Goal: Transaction & Acquisition: Download file/media

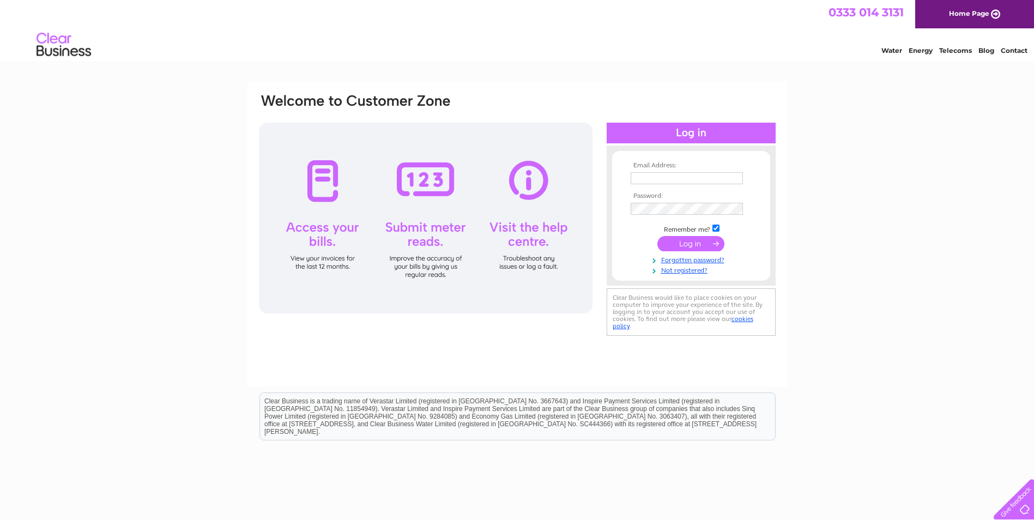
type input "HELEN@TANUNIQUE.CO.UK"
click at [691, 243] on input "submit" at bounding box center [691, 243] width 67 height 15
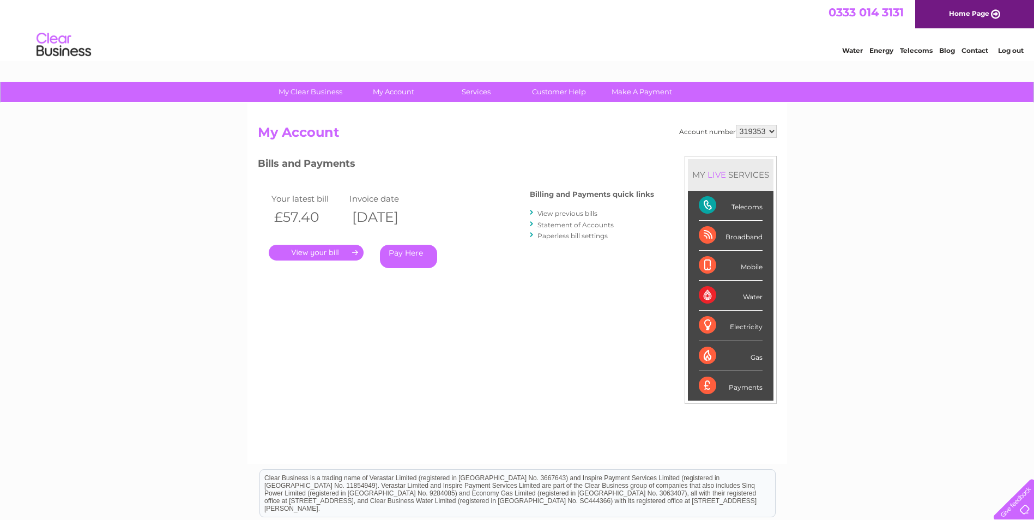
click at [582, 210] on link "View previous bills" at bounding box center [568, 213] width 60 height 8
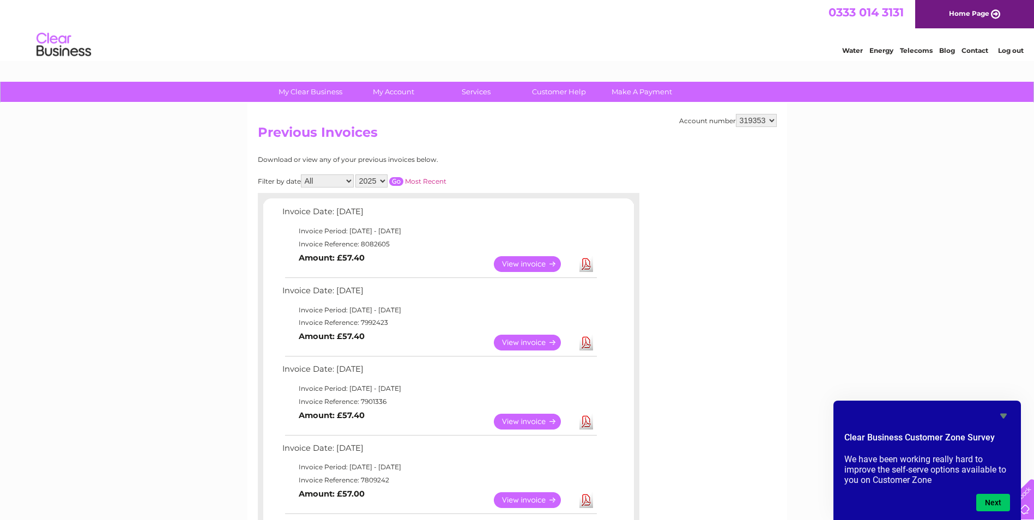
click at [771, 118] on select "319353 440507 448557 449929" at bounding box center [756, 120] width 41 height 13
select select "440507"
click at [736, 114] on select "319353 440507 448557 449929" at bounding box center [756, 120] width 41 height 13
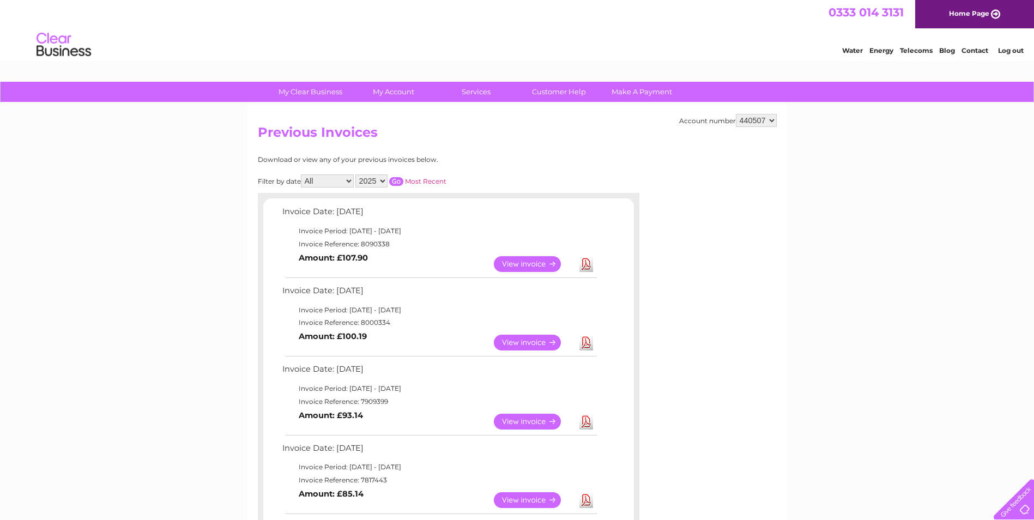
click at [584, 423] on link "Download" at bounding box center [587, 422] width 14 height 16
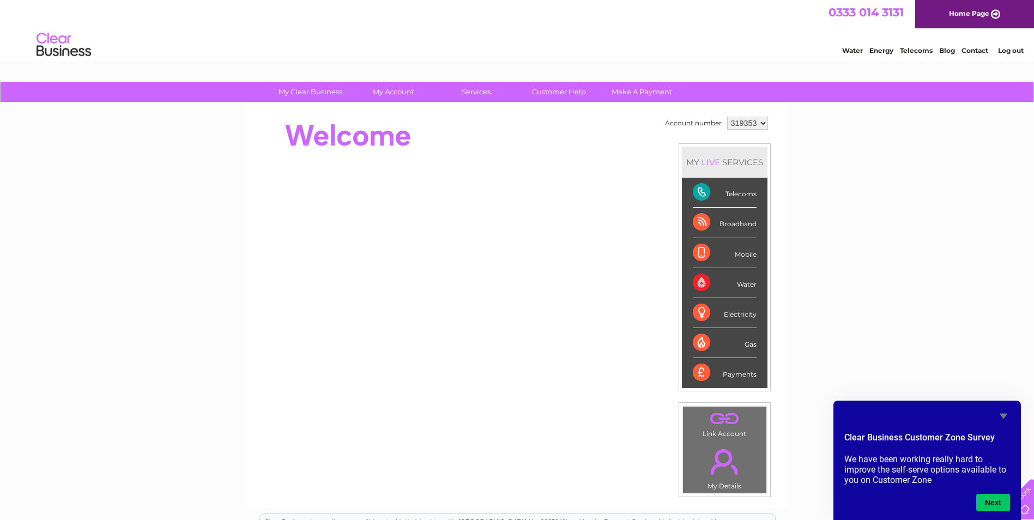
click at [760, 122] on select "319353 440507 448557 449929" at bounding box center [747, 123] width 41 height 13
select select "440507"
click at [727, 117] on select "319353 440507 448557 449929" at bounding box center [747, 123] width 41 height 13
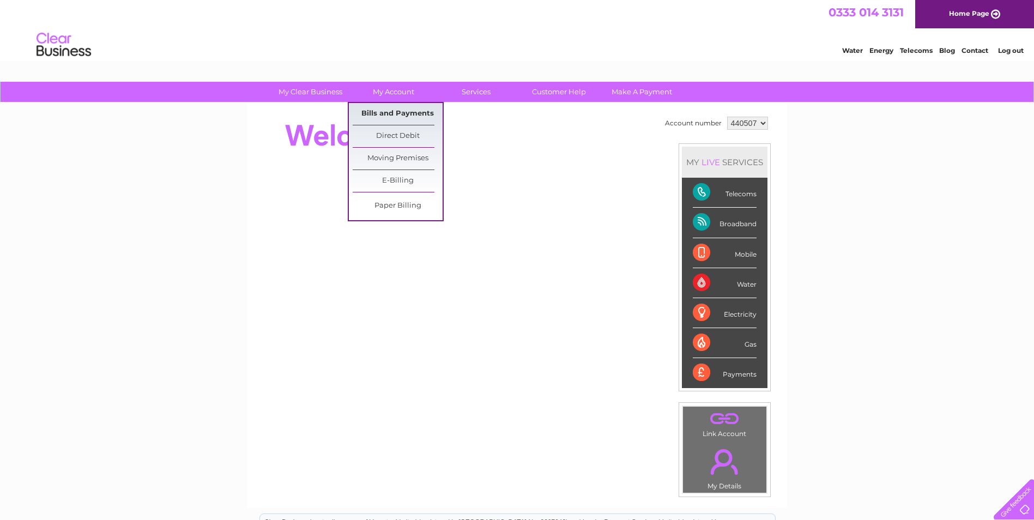
click at [396, 107] on link "Bills and Payments" at bounding box center [398, 114] width 90 height 22
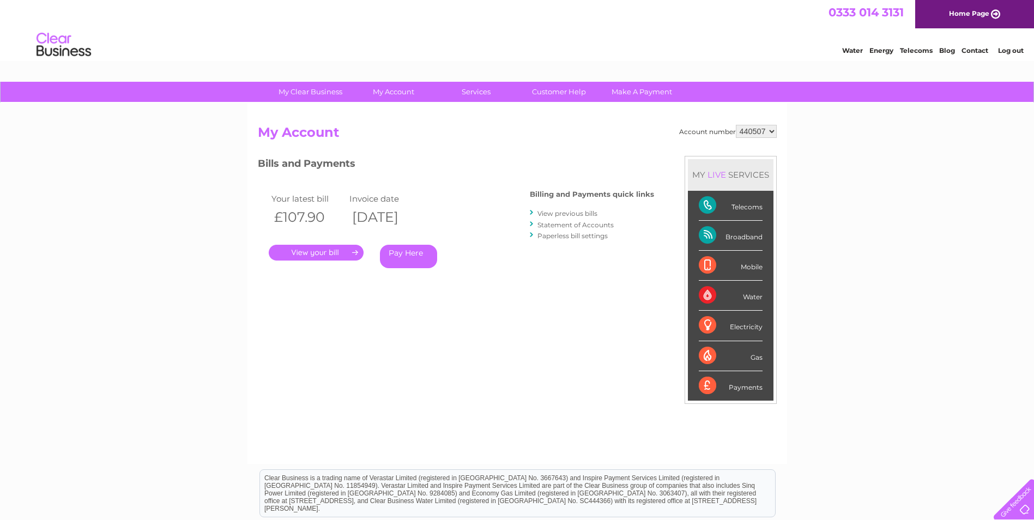
click at [578, 213] on link "View previous bills" at bounding box center [568, 213] width 60 height 8
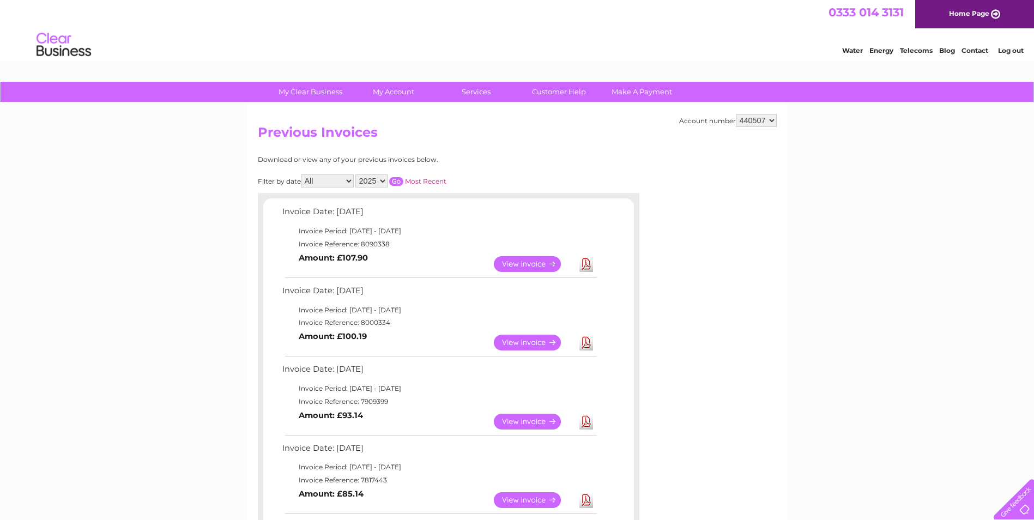
click at [773, 119] on select "319353 440507 448557 449929" at bounding box center [756, 120] width 41 height 13
select select "448557"
click at [736, 114] on select "319353 440507 448557 449929" at bounding box center [756, 120] width 41 height 13
click at [581, 417] on link "Download" at bounding box center [587, 422] width 14 height 16
click at [584, 418] on link "Download" at bounding box center [587, 422] width 14 height 16
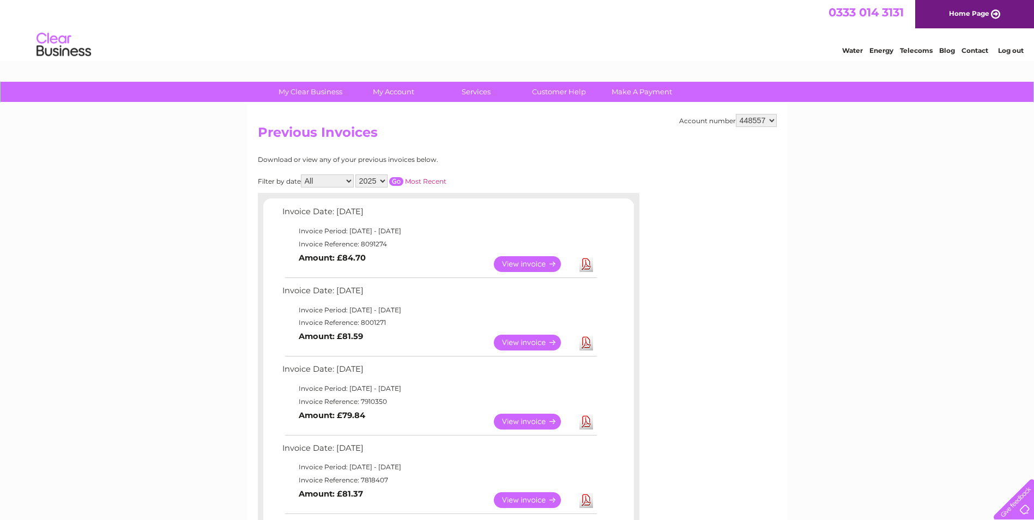
click at [775, 119] on select "319353 440507 448557 449929" at bounding box center [756, 120] width 41 height 13
select select "449929"
click at [736, 114] on select "319353 440507 448557 449929" at bounding box center [756, 120] width 41 height 13
click at [581, 419] on link "Download" at bounding box center [587, 422] width 14 height 16
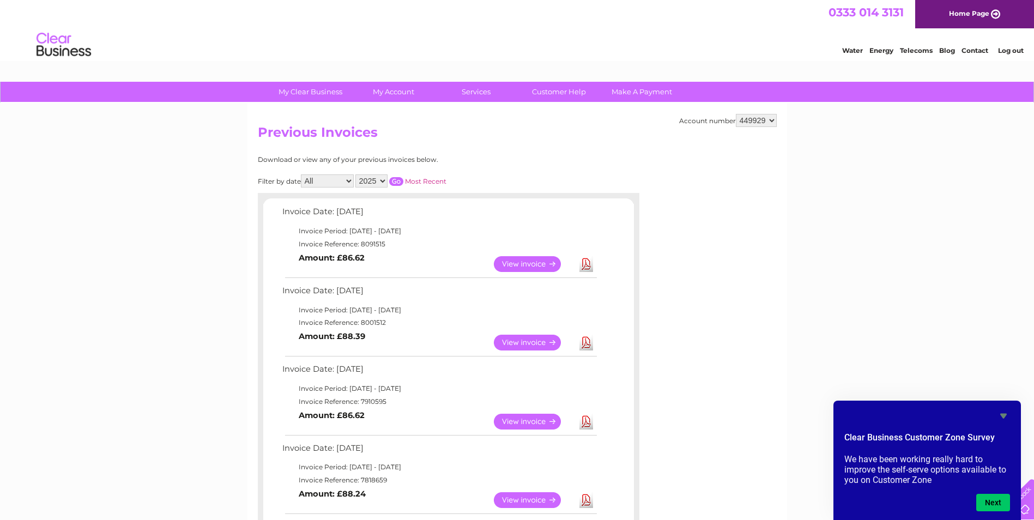
click at [586, 343] on link "Download" at bounding box center [587, 343] width 14 height 16
click at [771, 122] on select "319353 440507 448557 449929" at bounding box center [756, 120] width 41 height 13
select select "448557"
click at [736, 114] on select "319353 440507 448557 449929" at bounding box center [756, 120] width 41 height 13
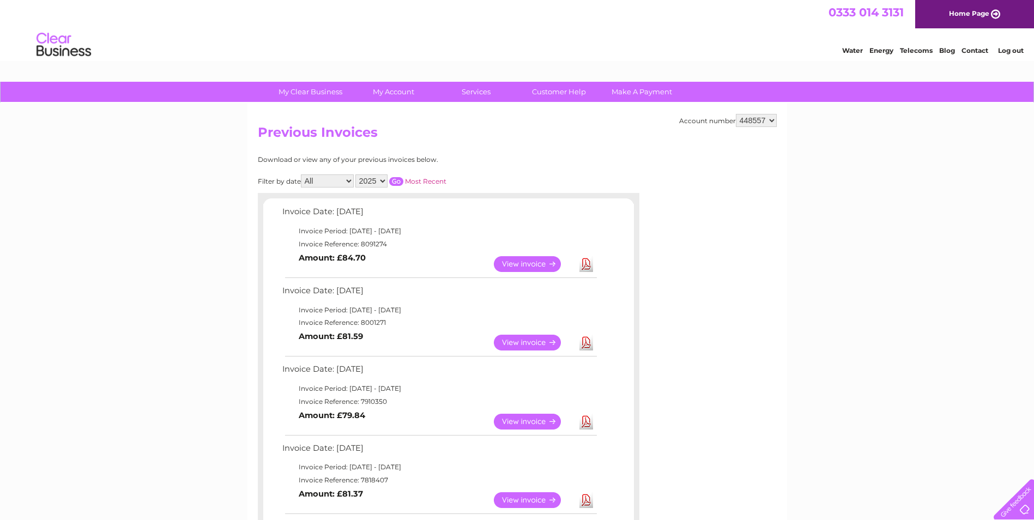
click at [588, 344] on link "Download" at bounding box center [587, 343] width 14 height 16
click at [773, 120] on select "319353 440507 448557 449929" at bounding box center [756, 120] width 41 height 13
select select "440507"
click at [736, 114] on select "319353 440507 448557 449929" at bounding box center [756, 120] width 41 height 13
click at [589, 339] on link "Download" at bounding box center [587, 343] width 14 height 16
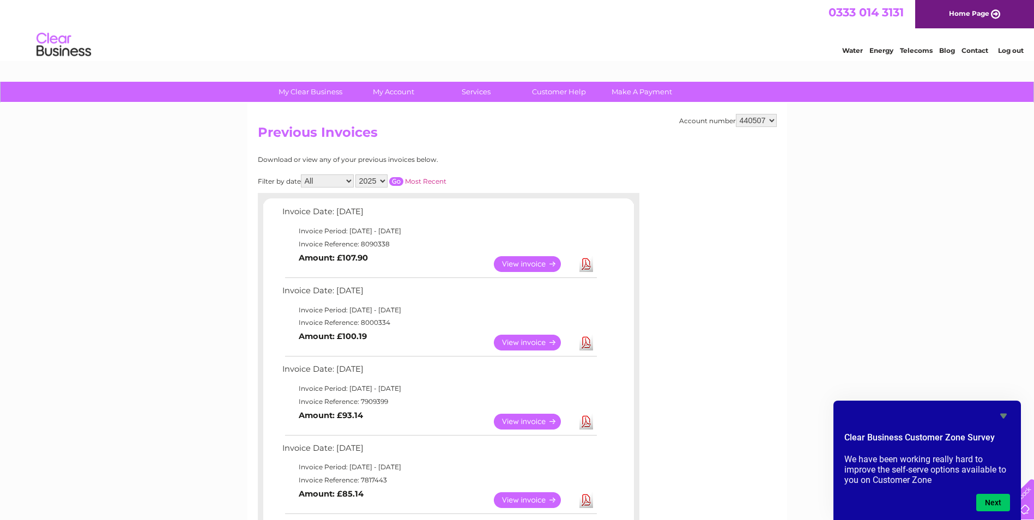
click at [590, 267] on link "Download" at bounding box center [587, 264] width 14 height 16
click at [771, 122] on select "319353 440507 448557 449929" at bounding box center [756, 120] width 41 height 13
select select "448557"
click at [736, 114] on select "319353 440507 448557 449929" at bounding box center [756, 120] width 41 height 13
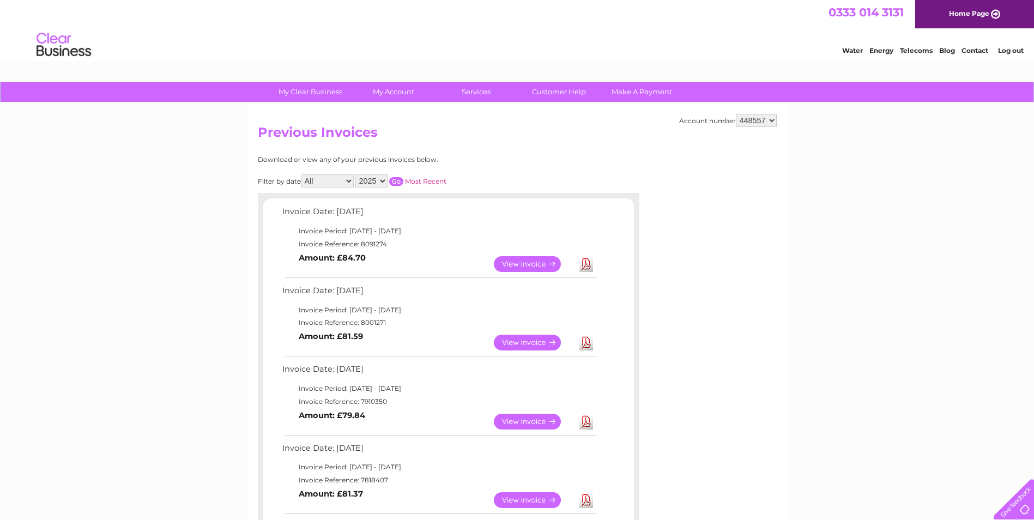
click at [586, 262] on link "Download" at bounding box center [587, 264] width 14 height 16
click at [768, 119] on select "319353 440507 448557 449929" at bounding box center [756, 120] width 41 height 13
select select "440507"
click at [736, 114] on select "319353 440507 448557 449929" at bounding box center [756, 120] width 41 height 13
click at [774, 123] on select "319353 440507 448557 449929" at bounding box center [756, 120] width 41 height 13
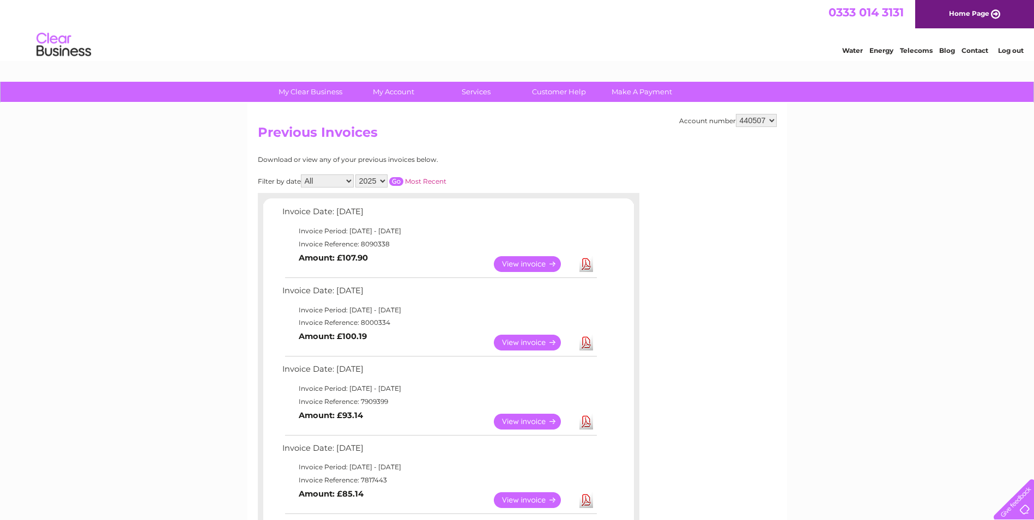
select select "449929"
click at [736, 114] on select "319353 440507 448557 449929" at bounding box center [756, 120] width 41 height 13
click at [771, 123] on select "319353 440507 448557 449929" at bounding box center [756, 120] width 41 height 13
select select "448557"
click at [736, 114] on select "319353 440507 448557 449929" at bounding box center [756, 120] width 41 height 13
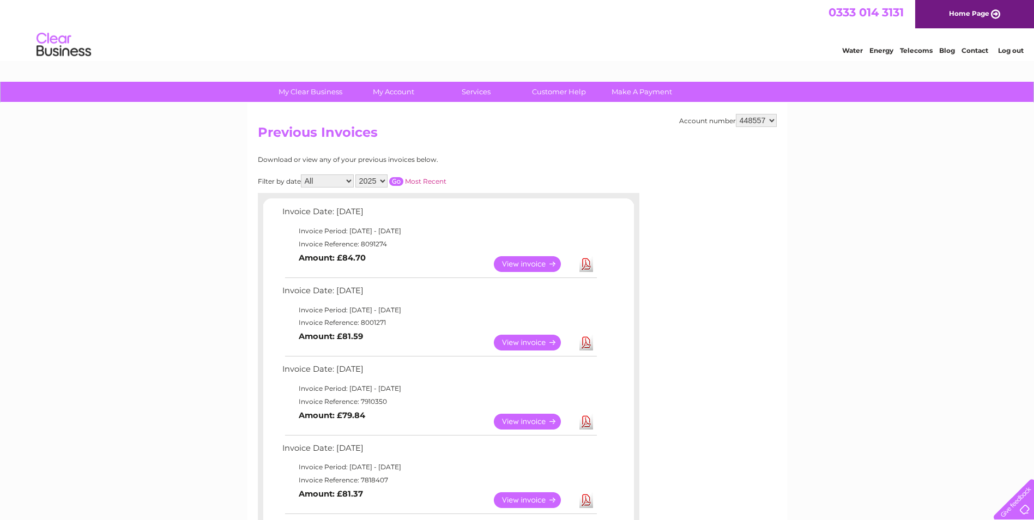
click at [773, 119] on select "319353 440507 448557 449929" at bounding box center [756, 120] width 41 height 13
select select "440507"
click at [736, 114] on select "319353 440507 448557 449929" at bounding box center [756, 120] width 41 height 13
click at [773, 116] on select "319353 440507 448557 449929" at bounding box center [756, 120] width 41 height 13
select select "449929"
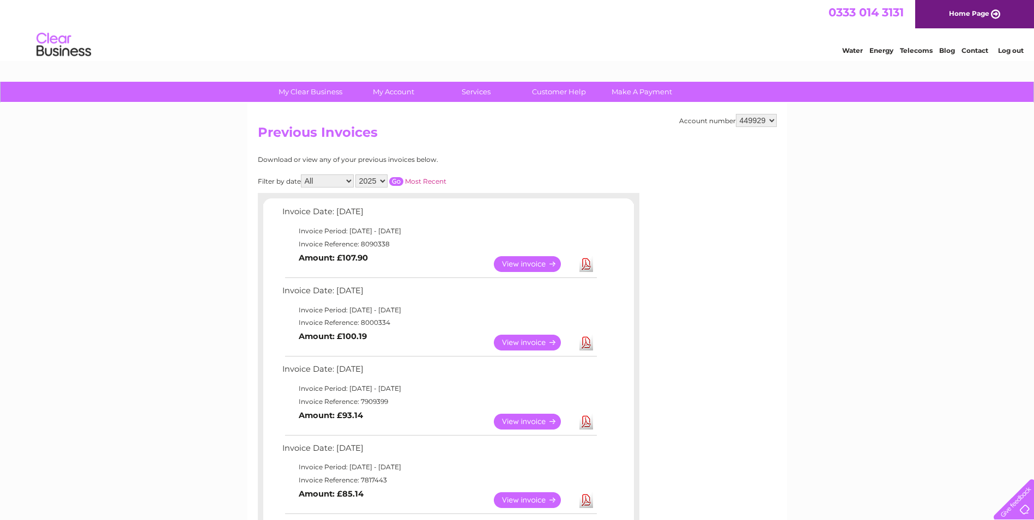
click at [736, 114] on select "319353 440507 448557 449929" at bounding box center [756, 120] width 41 height 13
click at [584, 260] on link "Download" at bounding box center [587, 264] width 14 height 16
